Goal: Find specific page/section: Find specific page/section

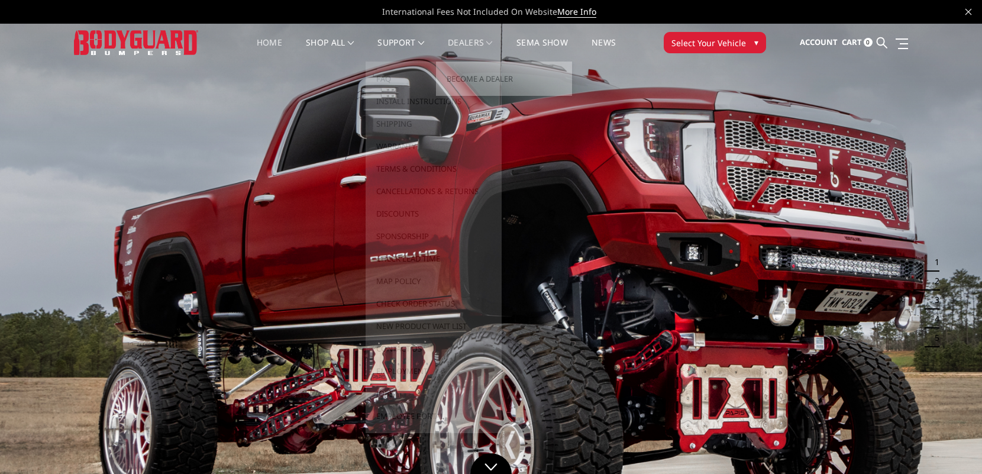
click at [472, 43] on link "Dealers" at bounding box center [470, 49] width 45 height 23
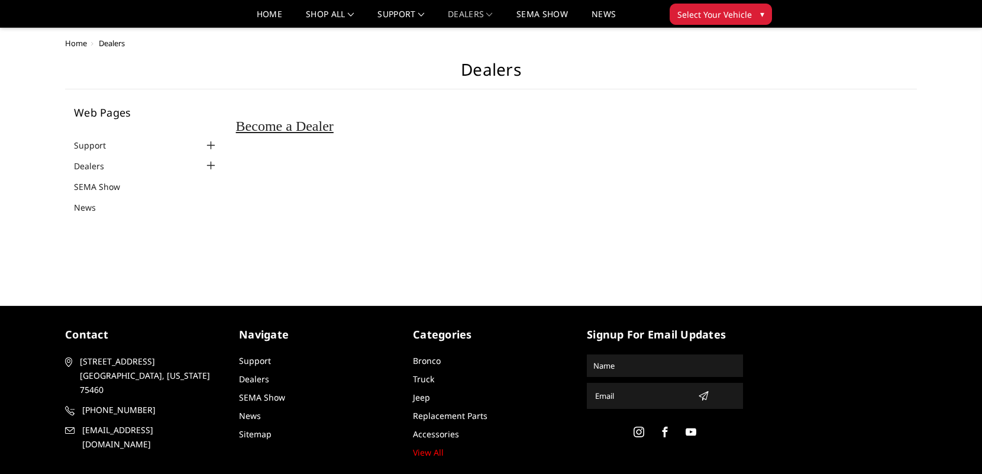
scroll to position [46, 0]
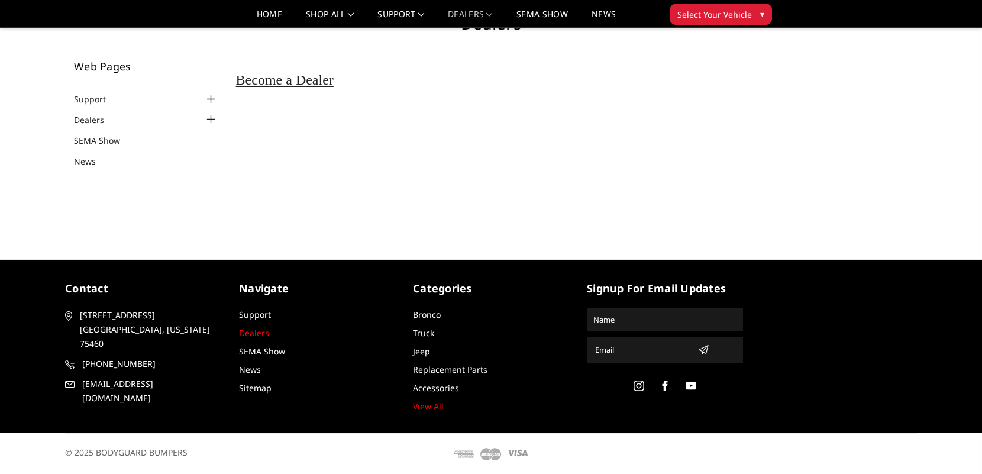
click at [261, 335] on link "Dealers" at bounding box center [254, 332] width 30 height 11
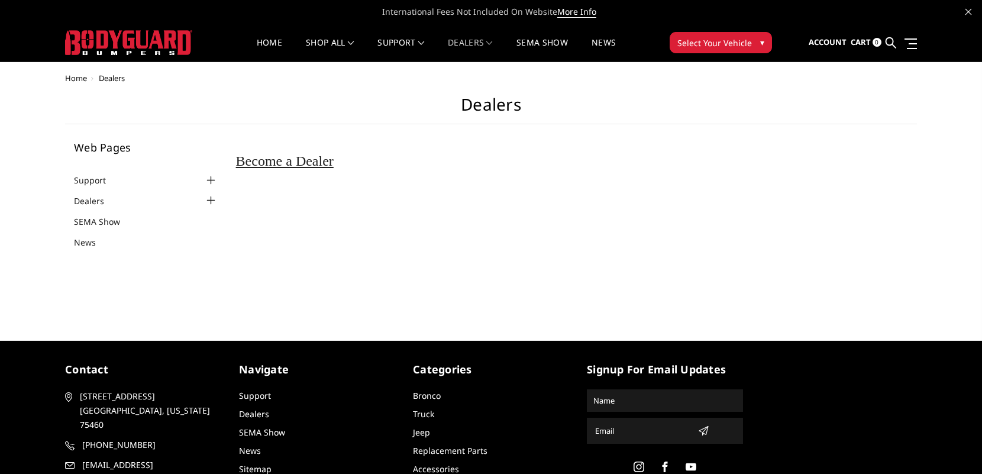
click at [212, 200] on div at bounding box center [211, 200] width 14 height 14
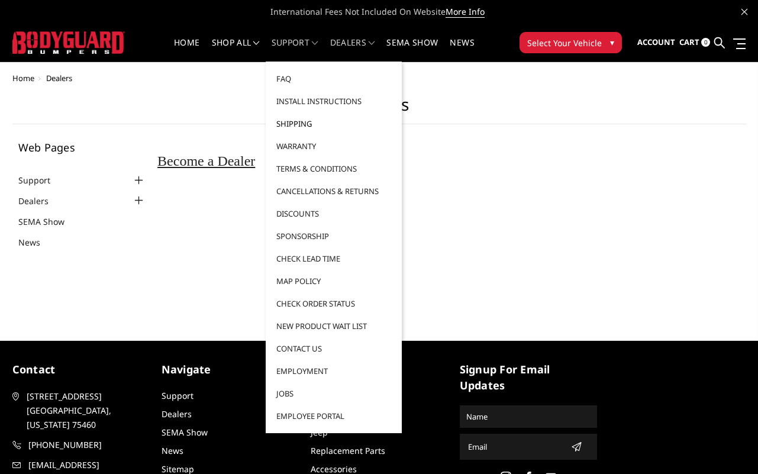
click at [289, 121] on link "Shipping" at bounding box center [333, 123] width 127 height 22
